Goal: Check status: Check status

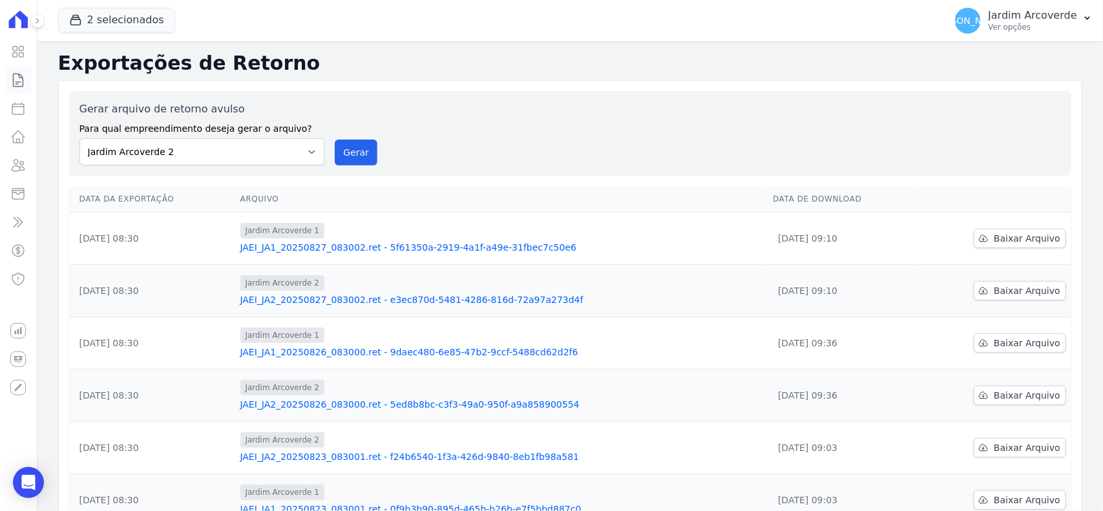
click at [26, 76] on link "Contratos" at bounding box center [18, 80] width 26 height 26
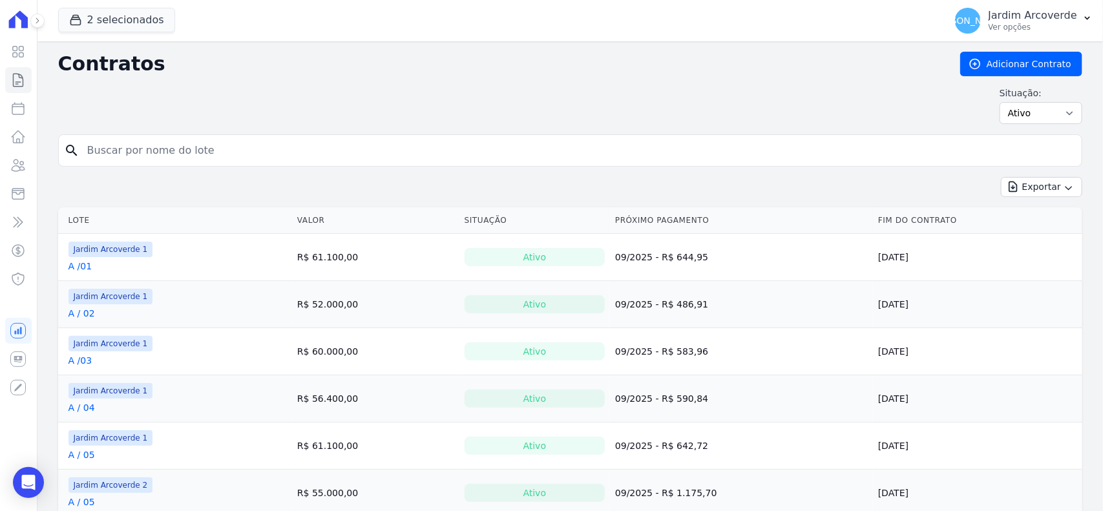
click at [332, 155] on input "search" at bounding box center [577, 151] width 997 height 26
type input "I / 40"
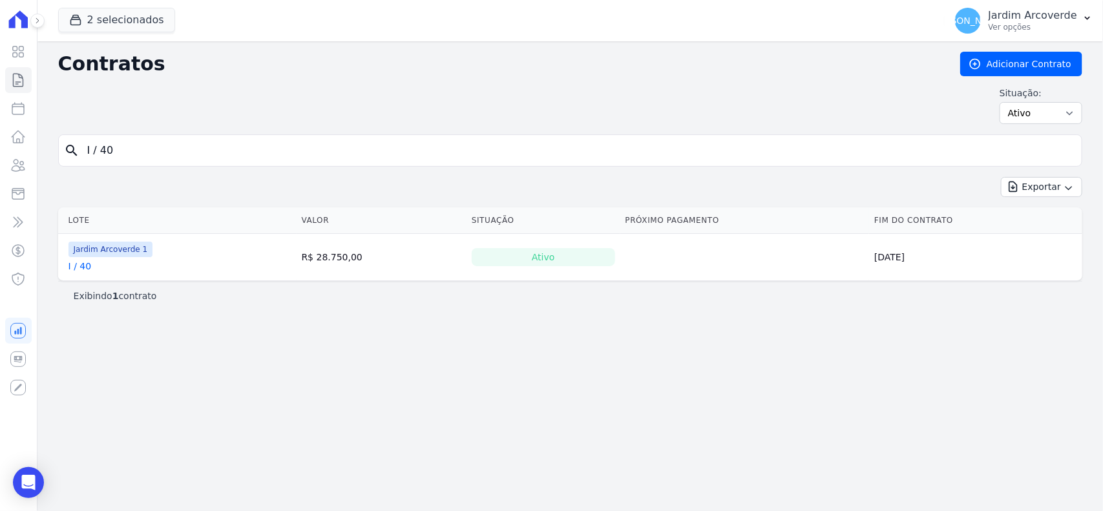
click at [85, 263] on link "I / 40" at bounding box center [80, 266] width 23 height 13
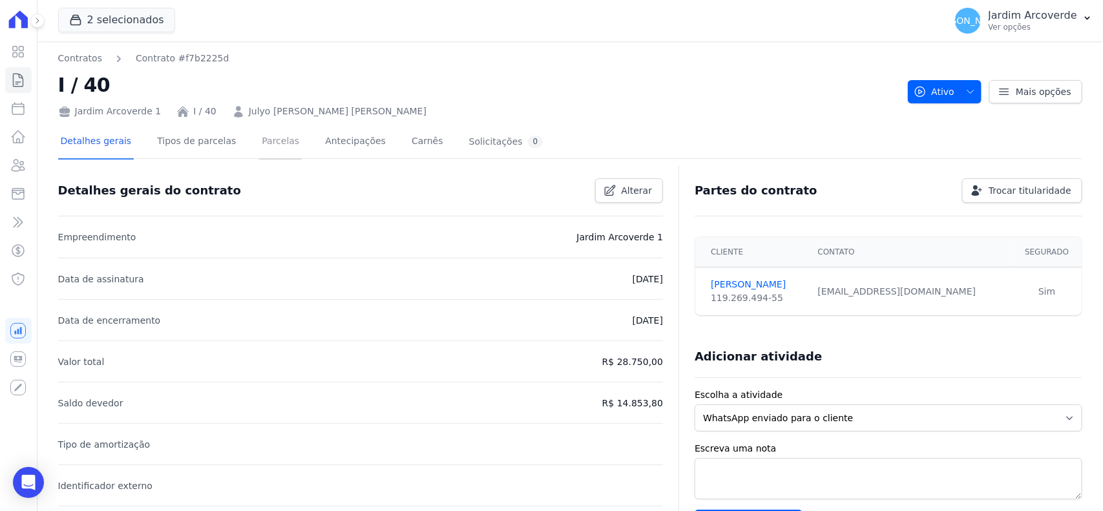
click at [263, 146] on link "Parcelas" at bounding box center [280, 142] width 43 height 34
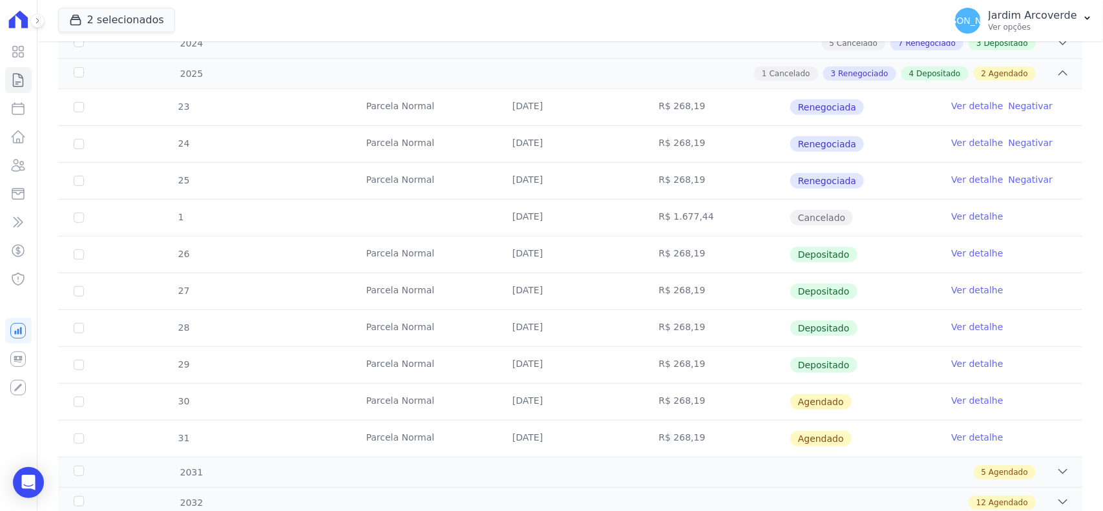
scroll to position [323, 0]
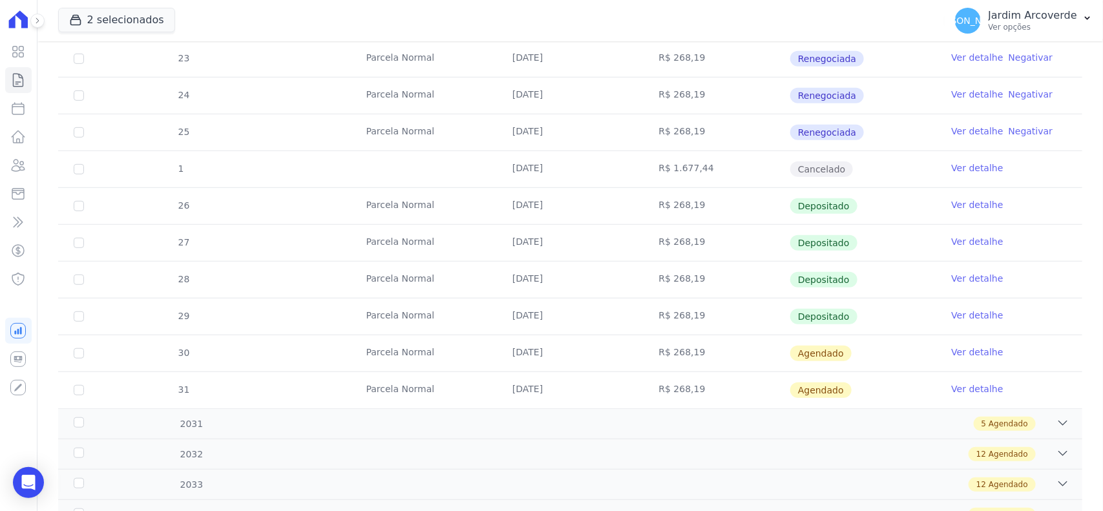
drag, startPoint x: 532, startPoint y: 347, endPoint x: 834, endPoint y: 391, distance: 305.0
click at [834, 391] on tbody "23 [GEOGRAPHIC_DATA] [DATE] R$ 268,19 Renegociada Ver detalhe Negativar 24 [GEO…" at bounding box center [570, 225] width 1024 height 368
click at [547, 349] on td "[DATE]" at bounding box center [570, 353] width 146 height 36
click at [532, 354] on td "[DATE]" at bounding box center [570, 353] width 146 height 36
drag, startPoint x: 528, startPoint y: 354, endPoint x: 585, endPoint y: 394, distance: 69.6
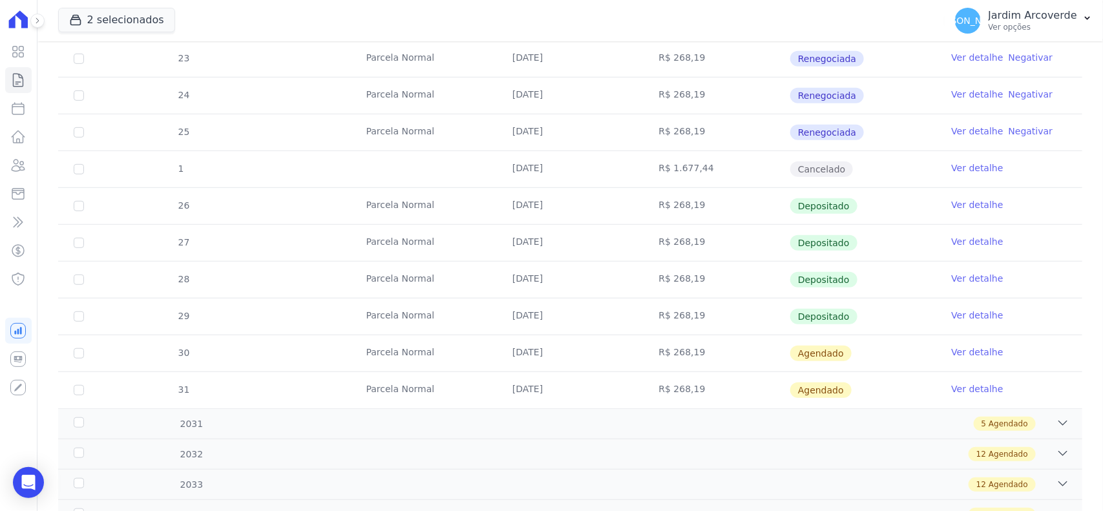
click at [585, 394] on tbody "23 [GEOGRAPHIC_DATA] [DATE] R$ 268,19 Renegociada Ver detalhe Negativar 24 [GEO…" at bounding box center [570, 225] width 1024 height 368
click at [536, 396] on td "[DATE]" at bounding box center [570, 390] width 146 height 36
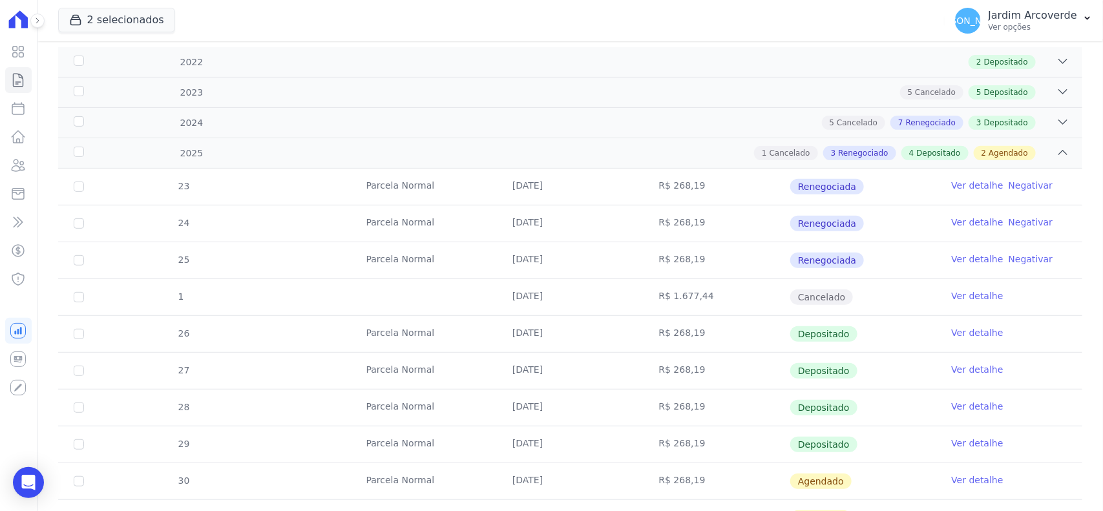
scroll to position [0, 0]
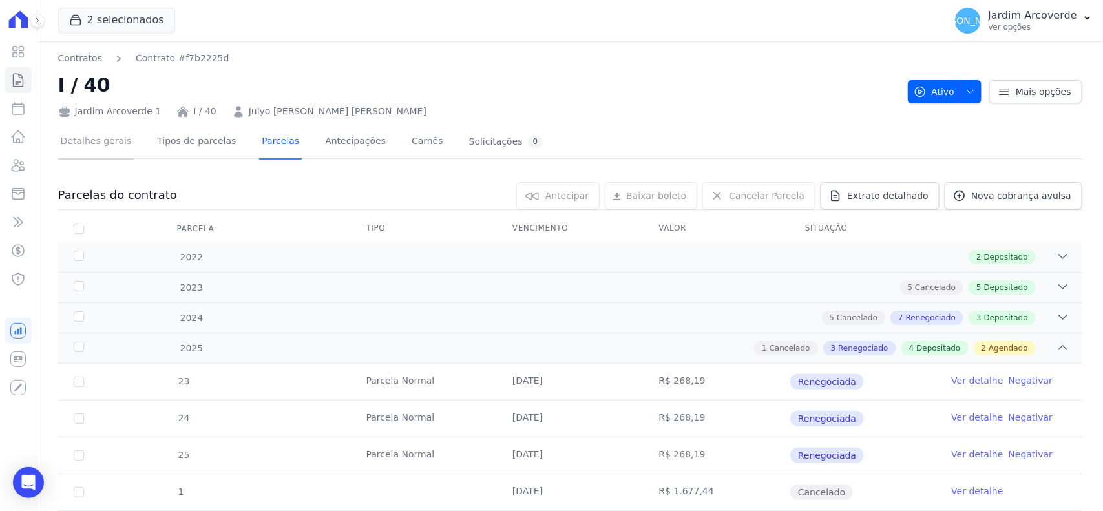
click at [98, 143] on link "Detalhes gerais" at bounding box center [96, 142] width 76 height 34
